Goal: Information Seeking & Learning: Learn about a topic

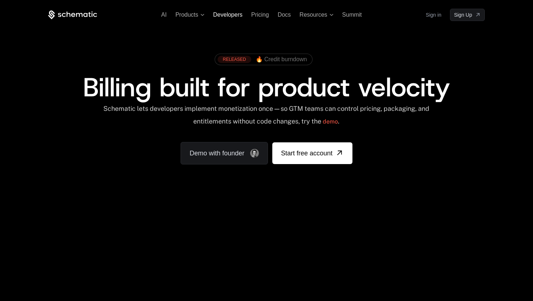
click at [230, 15] on span "Developers" at bounding box center [227, 15] width 29 height 6
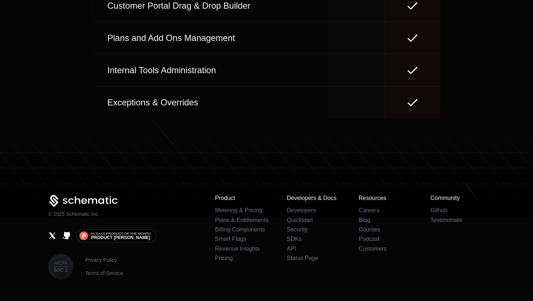
scroll to position [3373, 0]
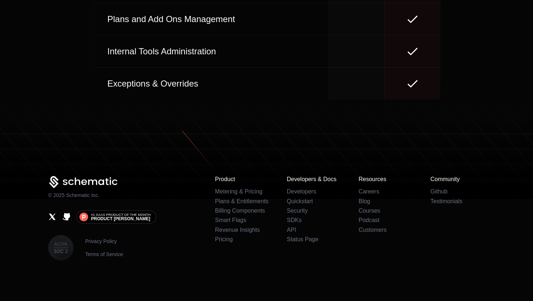
click at [67, 218] on icon "Github" at bounding box center [66, 216] width 7 height 7
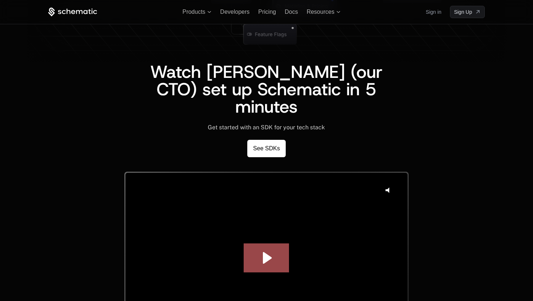
scroll to position [1612, 0]
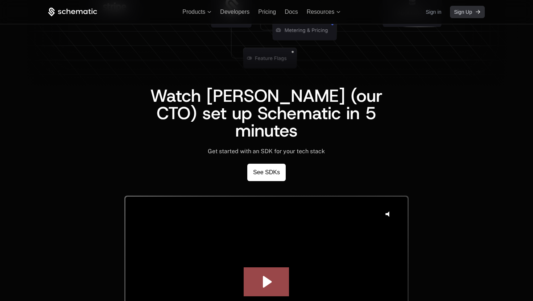
click at [471, 12] on span "Sign Up" at bounding box center [463, 11] width 18 height 7
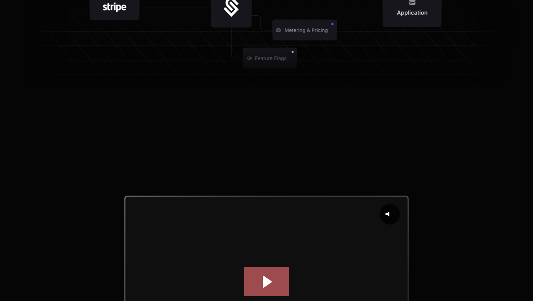
scroll to position [0, 0]
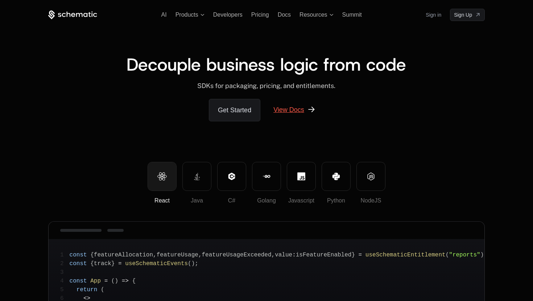
click at [299, 115] on link "View Docs" at bounding box center [294, 110] width 59 height 22
click at [201, 15] on icon at bounding box center [203, 15] width 4 height 2
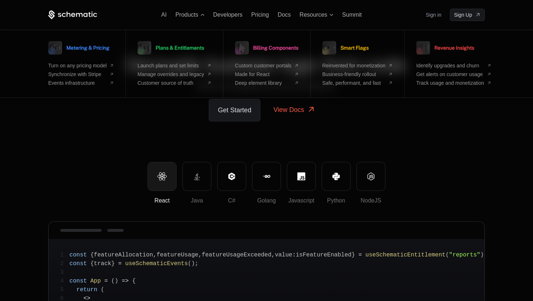
click at [356, 102] on div "Get Started View Docs" at bounding box center [266, 110] width 437 height 22
click at [325, 16] on span "Resources" at bounding box center [314, 15] width 28 height 7
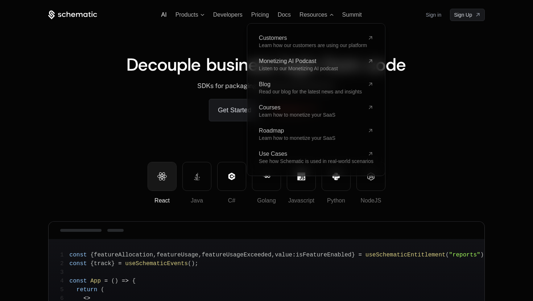
click at [165, 16] on span "AI" at bounding box center [163, 15] width 5 height 6
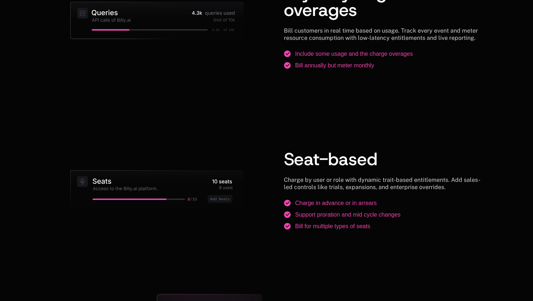
scroll to position [890, 0]
